Goal: Task Accomplishment & Management: Manage account settings

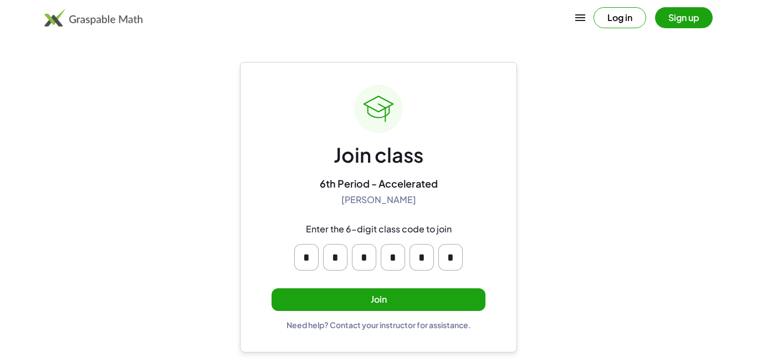
click at [306, 256] on input "*" at bounding box center [306, 257] width 24 height 27
click at [306, 262] on input "*" at bounding box center [306, 257] width 24 height 27
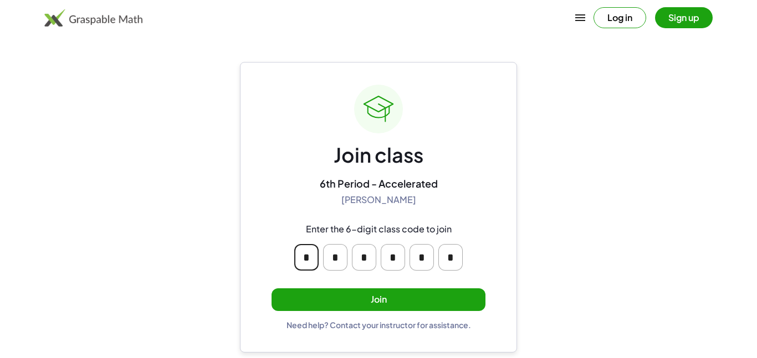
click at [306, 262] on input "*" at bounding box center [306, 257] width 24 height 27
click at [289, 204] on div "Join class 6th Period - Accelerated Shannon Knight Enter the 6-digit class code…" at bounding box center [378, 207] width 214 height 245
click at [308, 256] on input "*" at bounding box center [306, 257] width 24 height 27
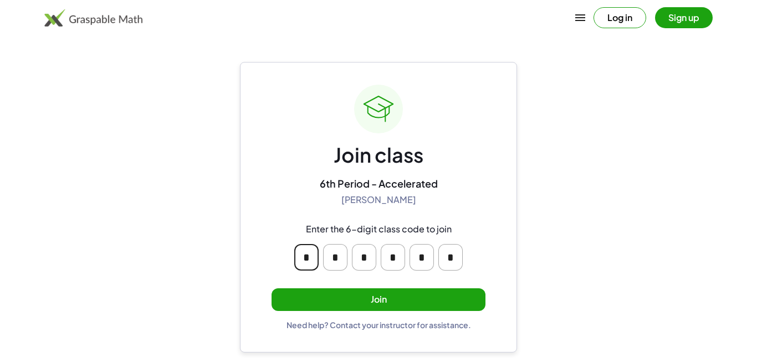
click at [505, 165] on div "Join class 6th Period - Accelerated Shannon Knight Enter the 6-digit class code…" at bounding box center [378, 207] width 277 height 291
click at [314, 250] on input "*" at bounding box center [306, 257] width 24 height 27
type input "*"
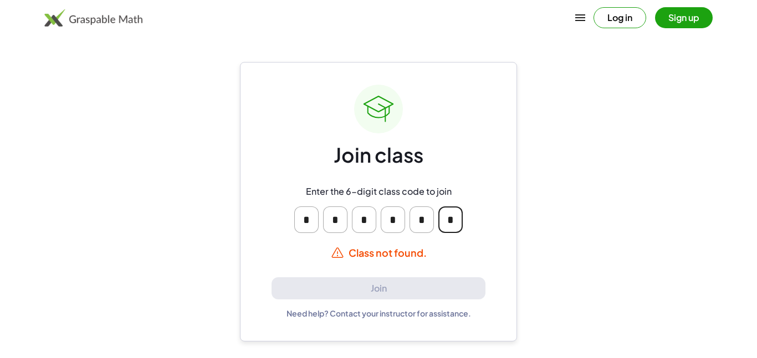
click at [335, 225] on input "*" at bounding box center [335, 220] width 24 height 27
type input "*"
click at [368, 222] on input "*" at bounding box center [364, 220] width 24 height 27
type input "*"
click at [394, 222] on input "*" at bounding box center [392, 220] width 24 height 27
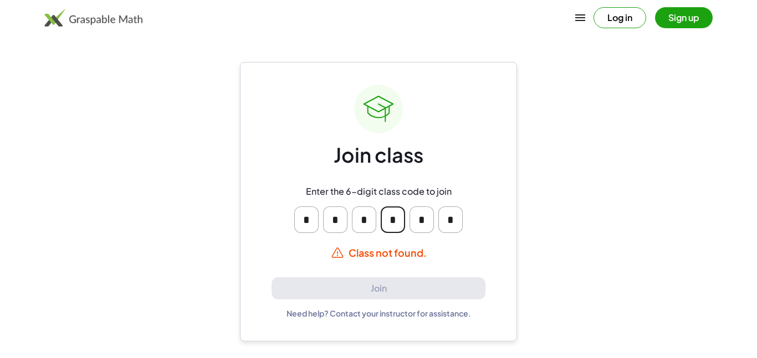
type input "*"
click at [423, 219] on input "*" at bounding box center [421, 220] width 24 height 27
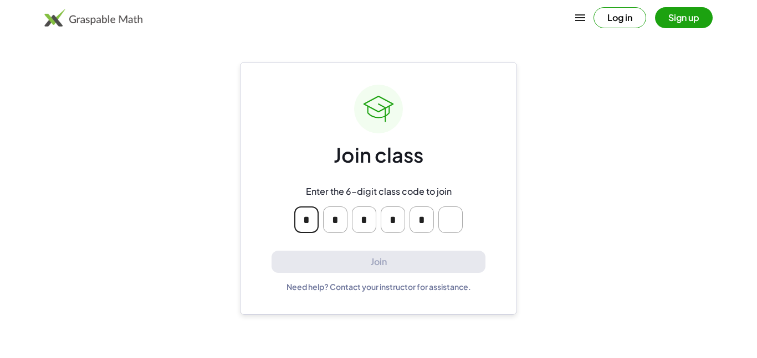
type input "*"
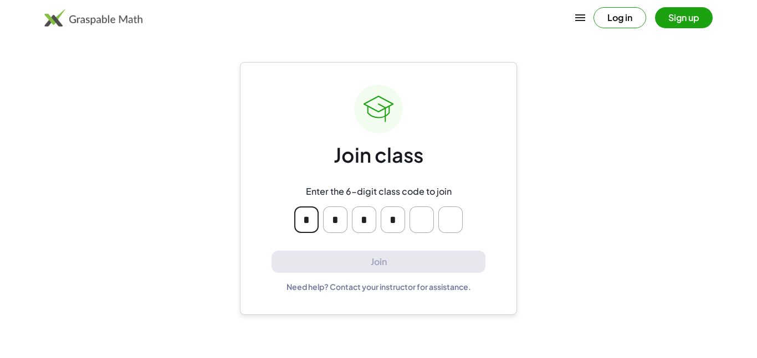
type input "*"
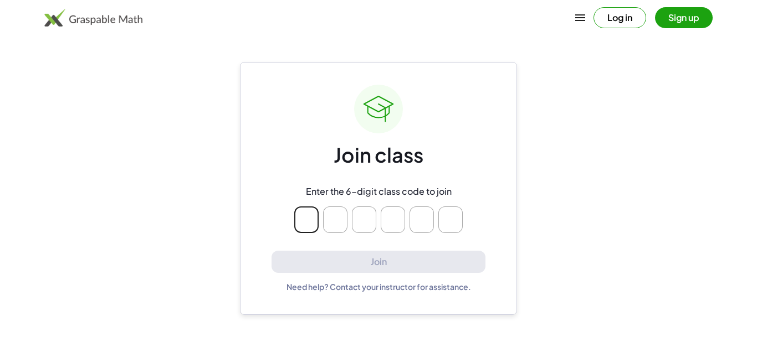
click at [250, 134] on div "Join class Enter the 6-digit class code to join Join Need help? Contact your in…" at bounding box center [378, 188] width 277 height 253
click at [299, 215] on input "Please enter OTP character 1" at bounding box center [306, 220] width 24 height 27
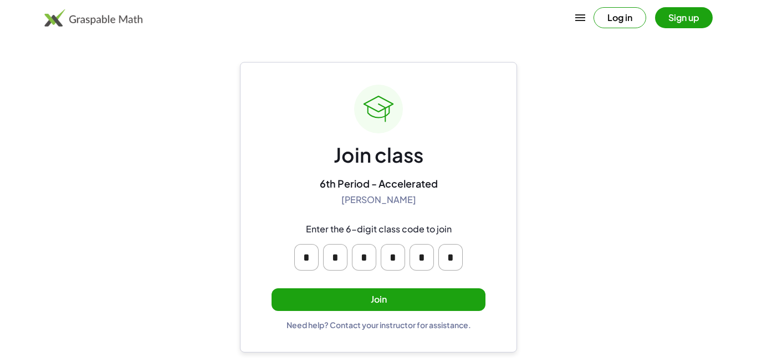
click at [410, 305] on button "Join" at bounding box center [378, 300] width 214 height 23
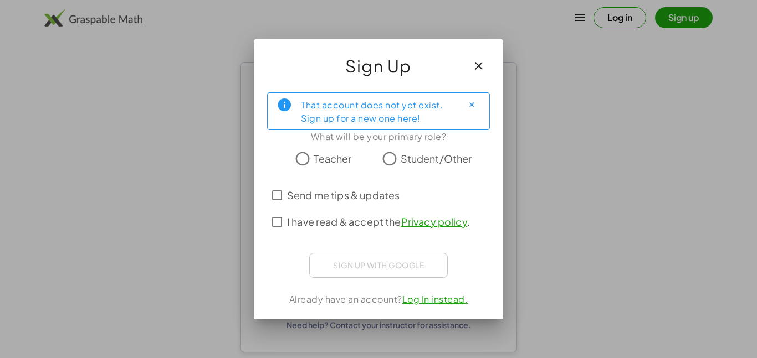
click at [322, 224] on span "I have read & accept the Privacy policy ." at bounding box center [378, 221] width 183 height 15
click at [404, 163] on span "Student/Other" at bounding box center [435, 158] width 71 height 15
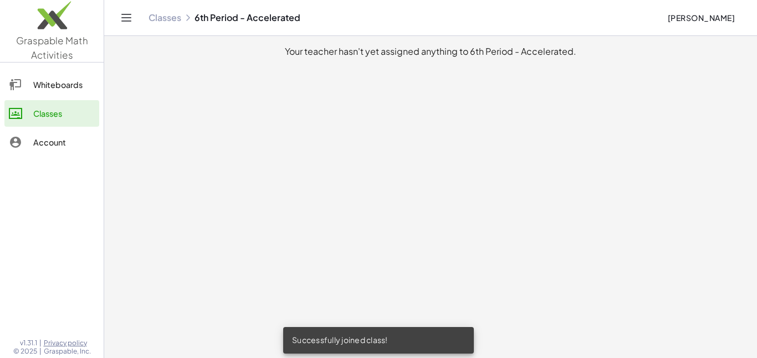
click at [66, 83] on div "Whiteboards" at bounding box center [63, 84] width 61 height 13
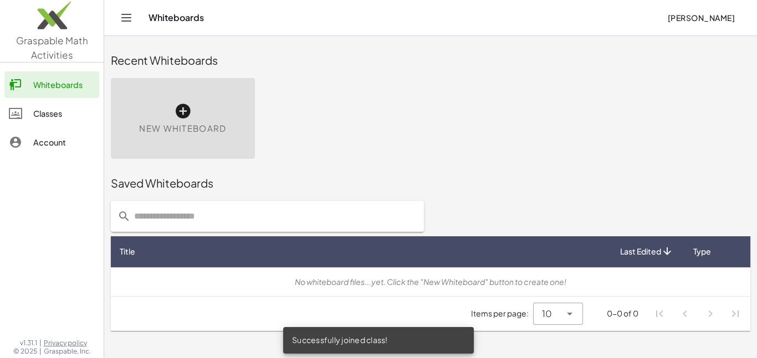
click at [58, 113] on div "Classes" at bounding box center [63, 113] width 61 height 13
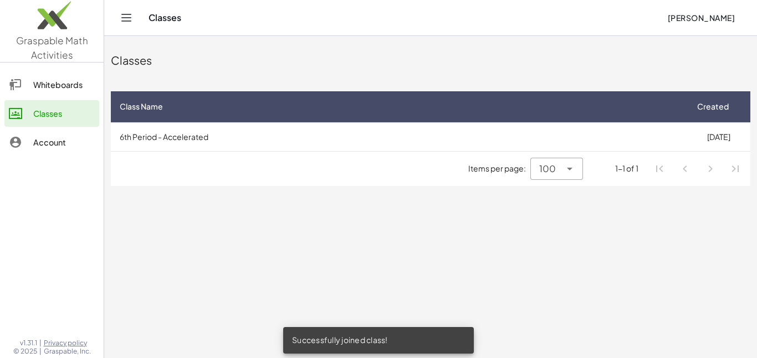
click at [54, 137] on div "Account" at bounding box center [63, 142] width 61 height 13
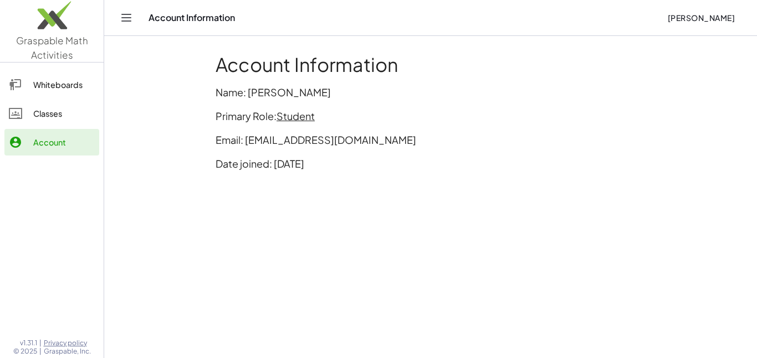
click at [285, 117] on span "Student" at bounding box center [295, 116] width 38 height 13
click at [387, 251] on main "Account Information Name: Manan Kalathia Primary Role: Student Email: 171604@fo…" at bounding box center [430, 179] width 652 height 358
